Goal: Information Seeking & Learning: Learn about a topic

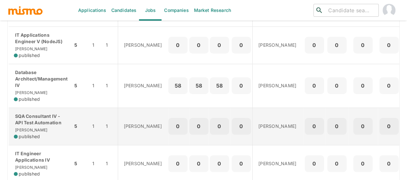
scroll to position [290, 0]
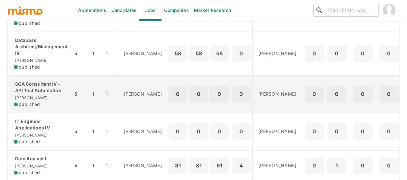
click at [39, 93] on p "SQA Consultant IV - API Test Automation" at bounding box center [41, 87] width 54 height 13
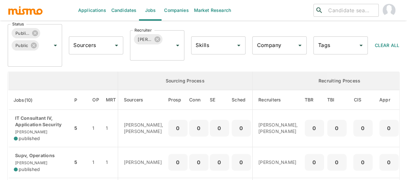
scroll to position [30, 0]
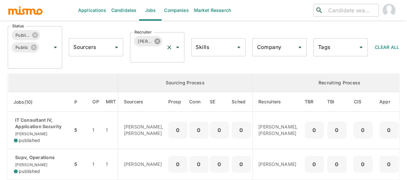
click at [159, 40] on icon at bounding box center [157, 41] width 6 height 6
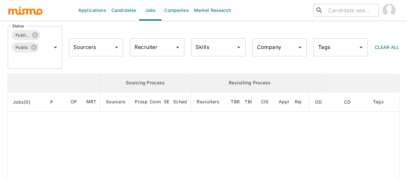
click at [152, 44] on div "Recruiter Recruiter" at bounding box center [157, 47] width 54 height 18
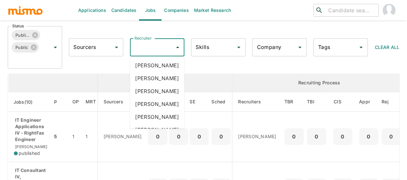
click at [152, 45] on input "Recruiter" at bounding box center [152, 47] width 39 height 12
type input "mai"
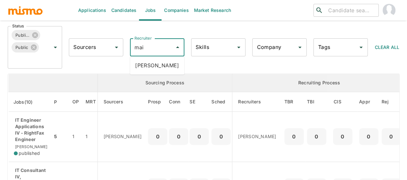
click at [152, 67] on li "Maia Reyes" at bounding box center [157, 65] width 54 height 13
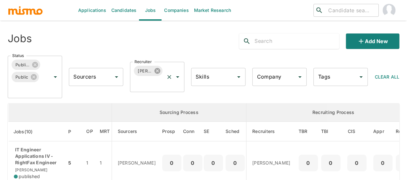
click at [156, 71] on icon at bounding box center [157, 70] width 7 height 7
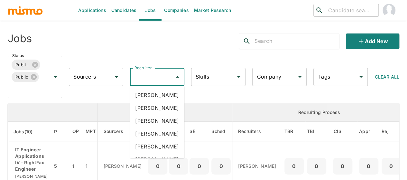
click at [147, 76] on div "Recruiter Recruiter" at bounding box center [157, 77] width 54 height 18
type input "pao"
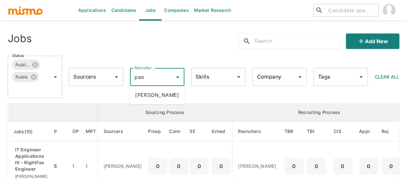
click at [150, 94] on li "Paola Pacheco" at bounding box center [157, 94] width 54 height 13
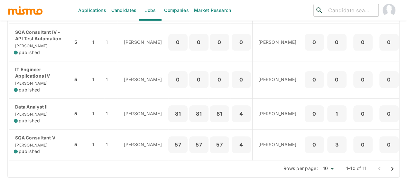
scroll to position [351, 0]
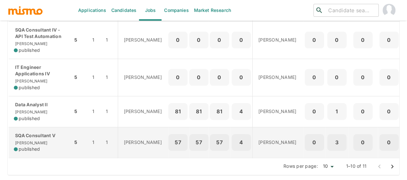
click at [38, 132] on p "SQA Consultant V" at bounding box center [41, 135] width 54 height 6
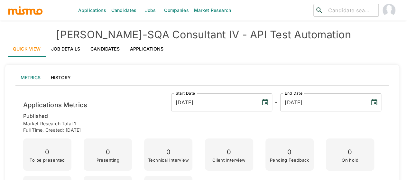
click at [64, 50] on link "Job Details" at bounding box center [66, 48] width 40 height 15
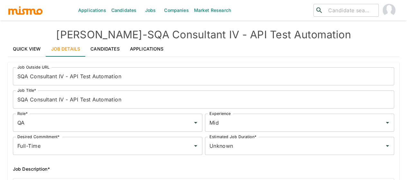
click at [23, 45] on link "Quick View" at bounding box center [27, 48] width 38 height 15
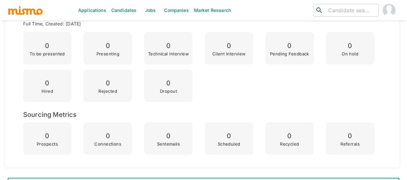
scroll to position [161, 0]
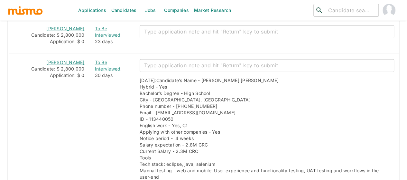
scroll to position [830, 0]
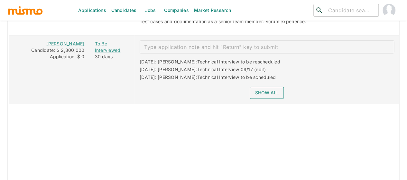
click at [264, 87] on button "Show all" at bounding box center [267, 93] width 34 height 12
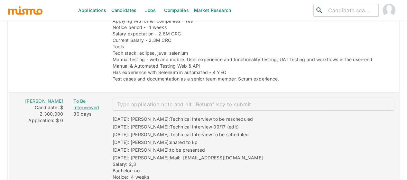
scroll to position [865, 0]
click at [39, 99] on link "Elvin Gomez Chavarria" at bounding box center [44, 101] width 38 height 5
